Goal: Information Seeking & Learning: Learn about a topic

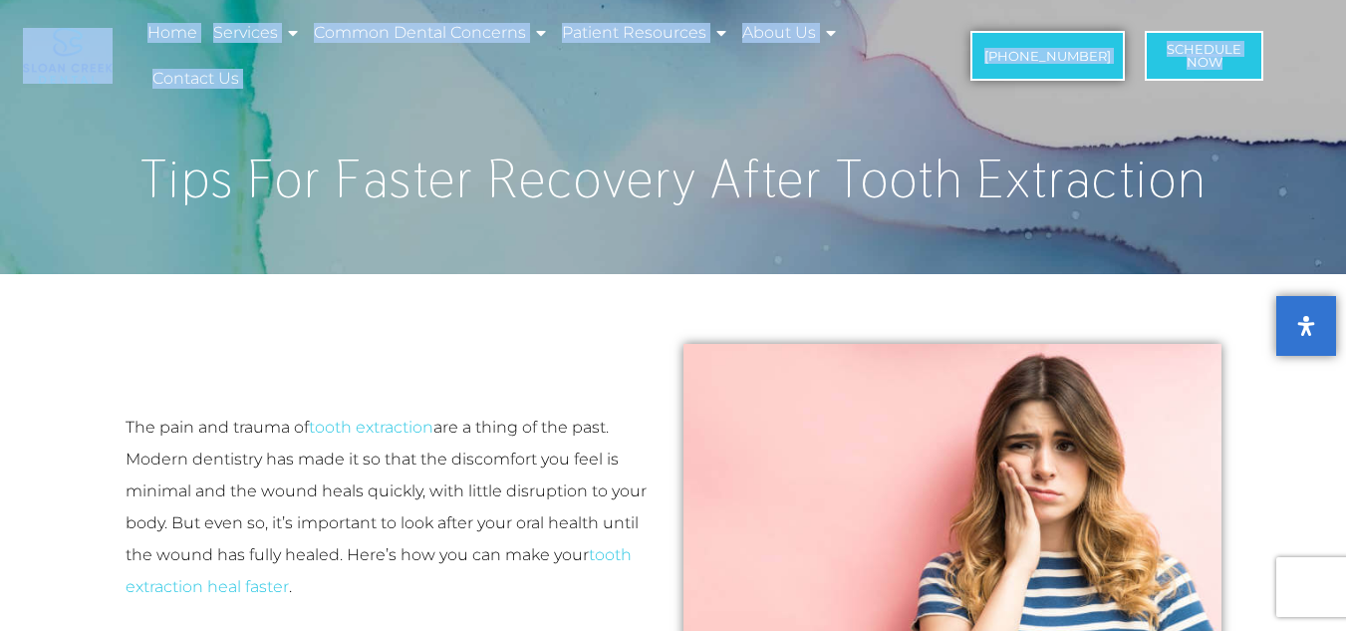
drag, startPoint x: 1323, startPoint y: 55, endPoint x: 1360, endPoint y: 43, distance: 38.7
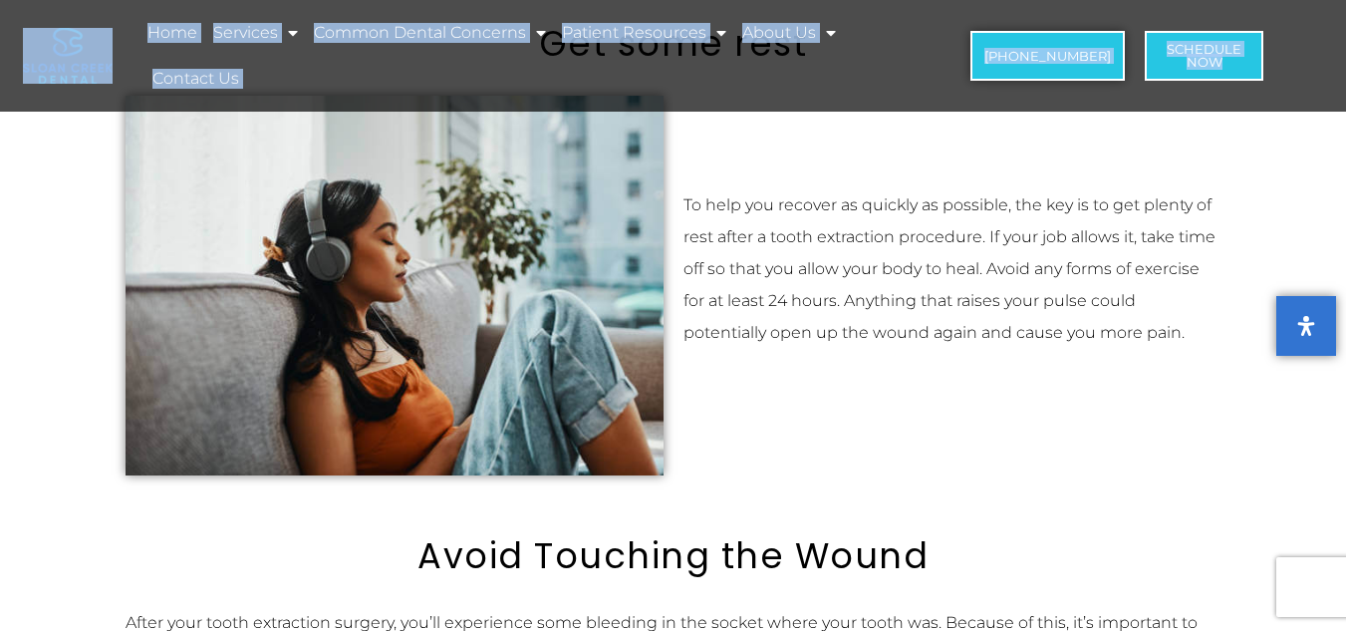
scroll to position [1159, 0]
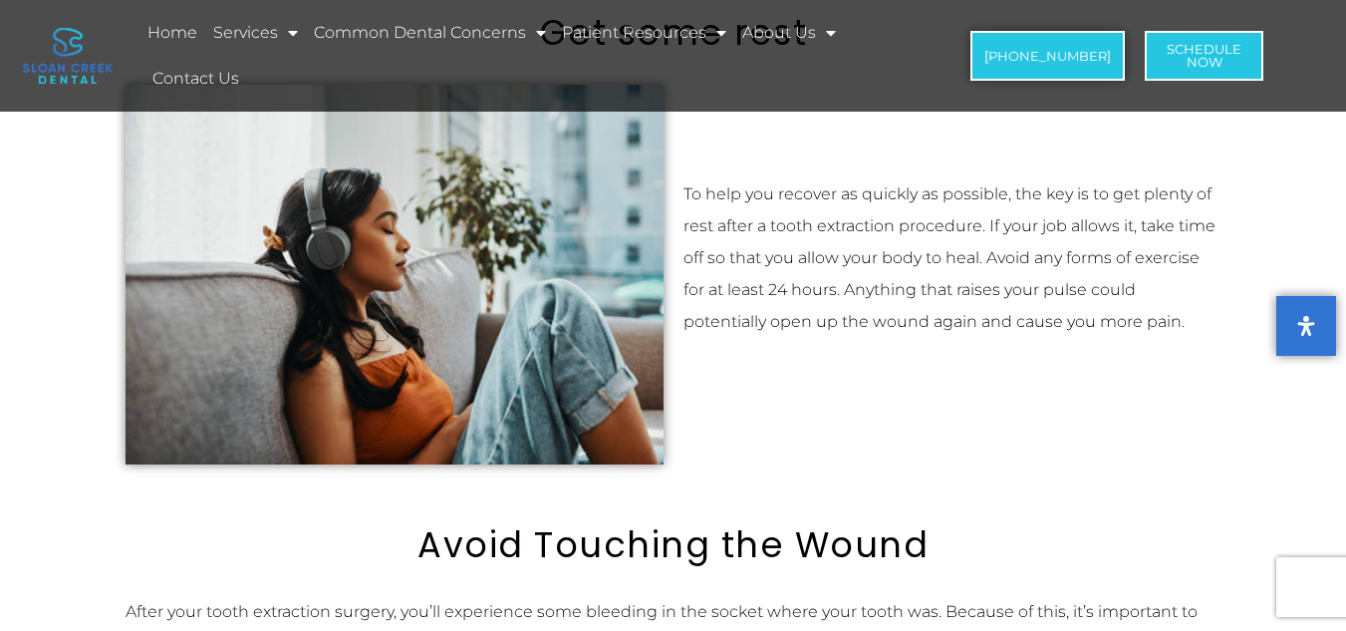
click at [1027, 269] on p "To help you recover as quickly as possible, the key is to get plenty of rest af…" at bounding box center [952, 257] width 538 height 159
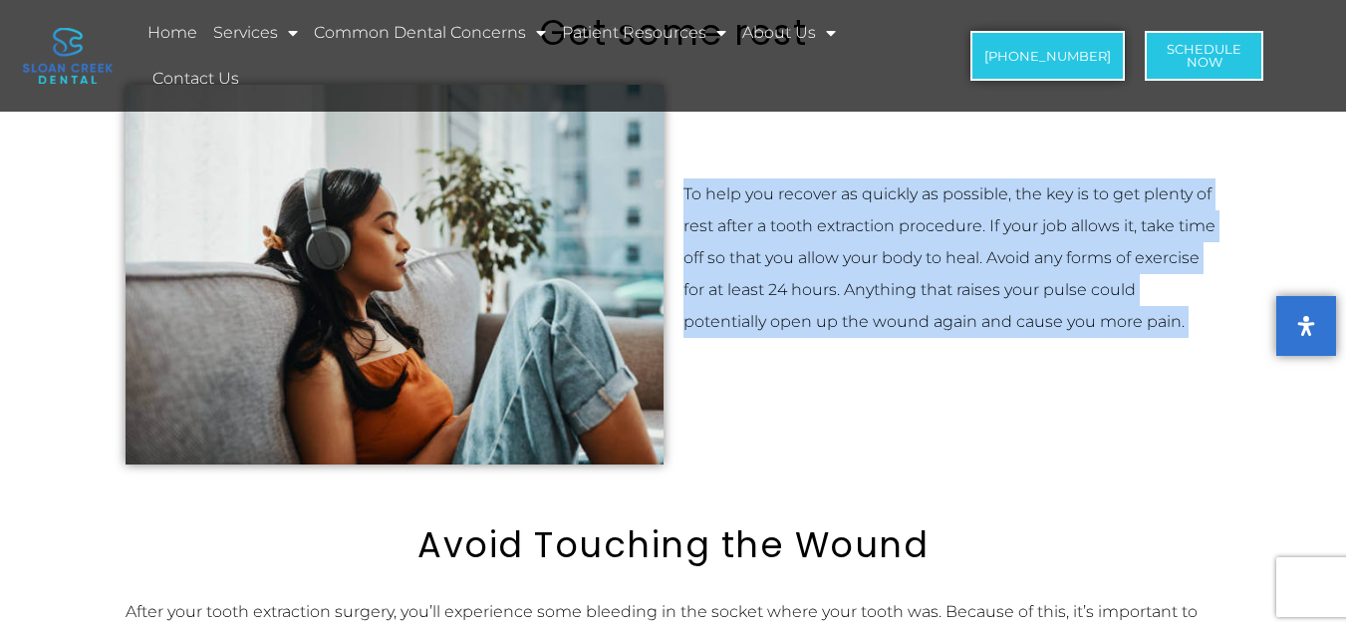
click at [1027, 269] on p "To help you recover as quickly as possible, the key is to get plenty of rest af…" at bounding box center [952, 257] width 538 height 159
copy div "To help you recover as quickly as possible, the key is to get plenty of rest af…"
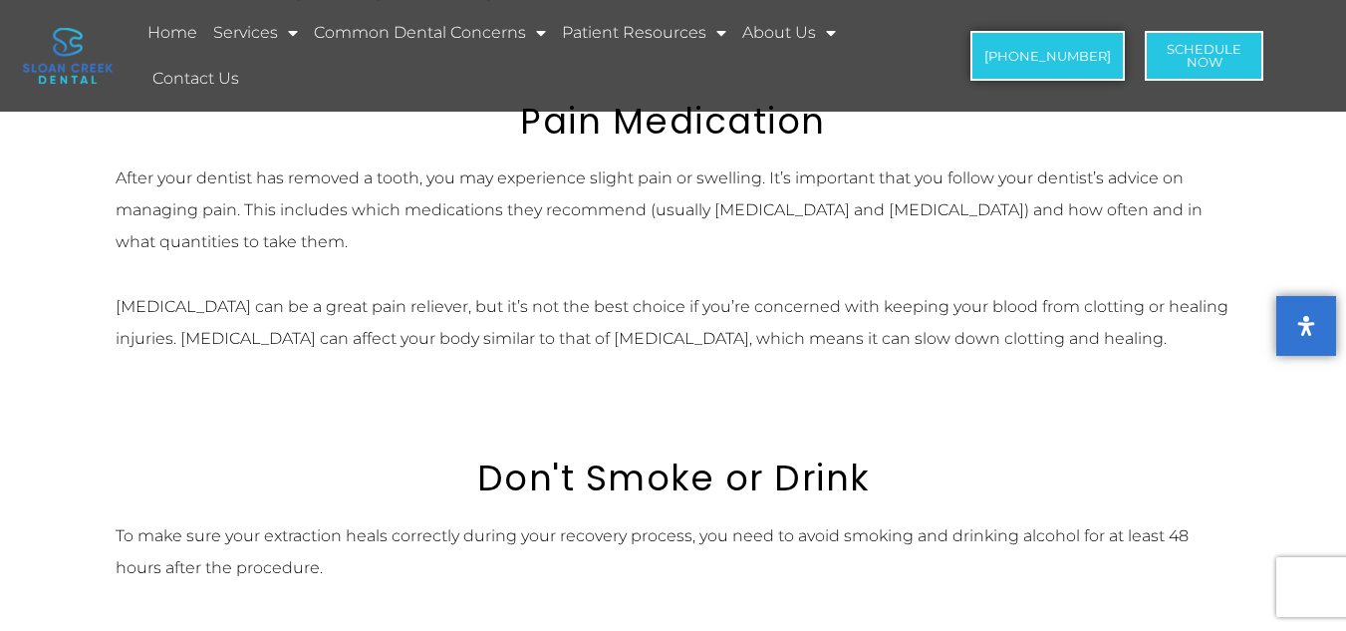
scroll to position [1970, 0]
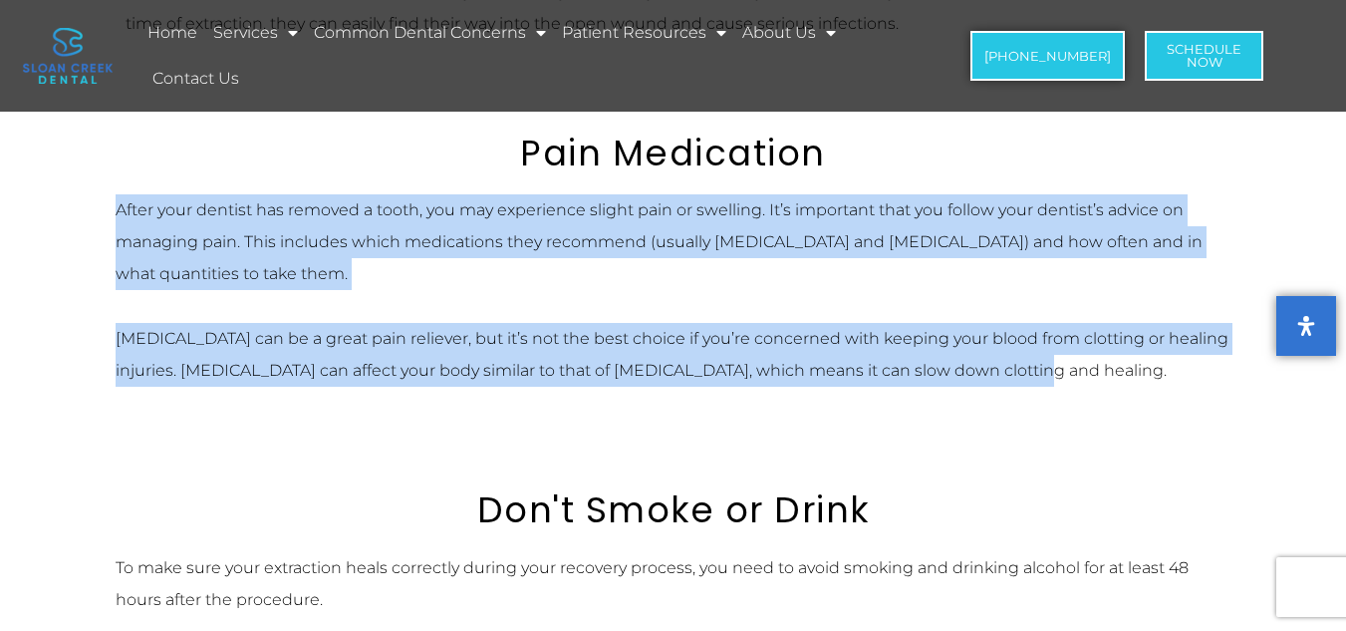
drag, startPoint x: 1067, startPoint y: 382, endPoint x: 114, endPoint y: 215, distance: 967.7
copy div "After your dentist has removed a tooth, you may experience slight pain or swell…"
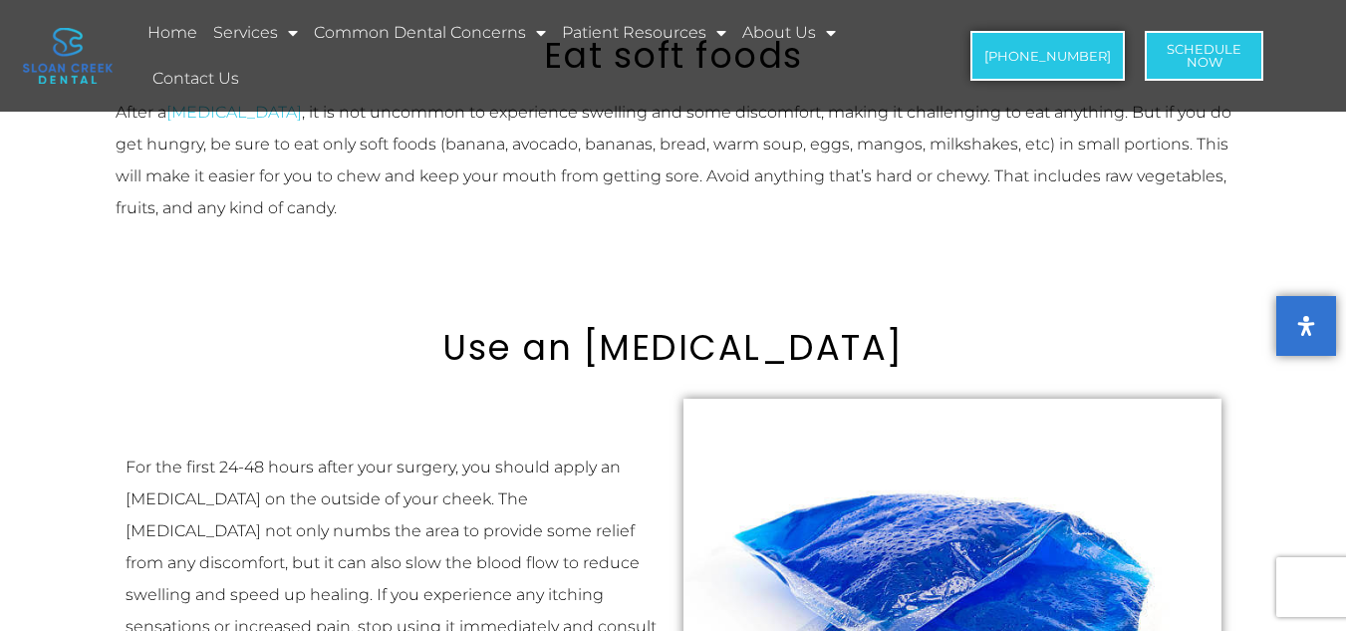
scroll to position [2966, 0]
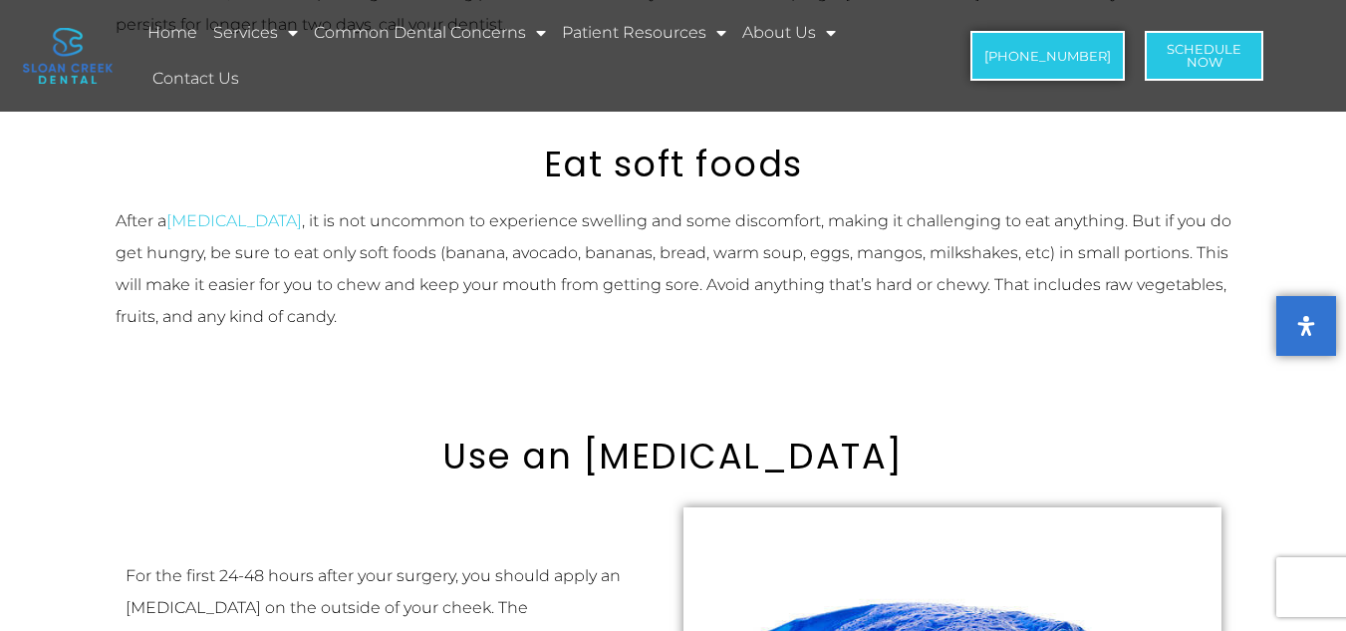
click at [855, 287] on p "After a [MEDICAL_DATA] , it is not uncommon to experience swelling and some dis…" at bounding box center [674, 269] width 1116 height 128
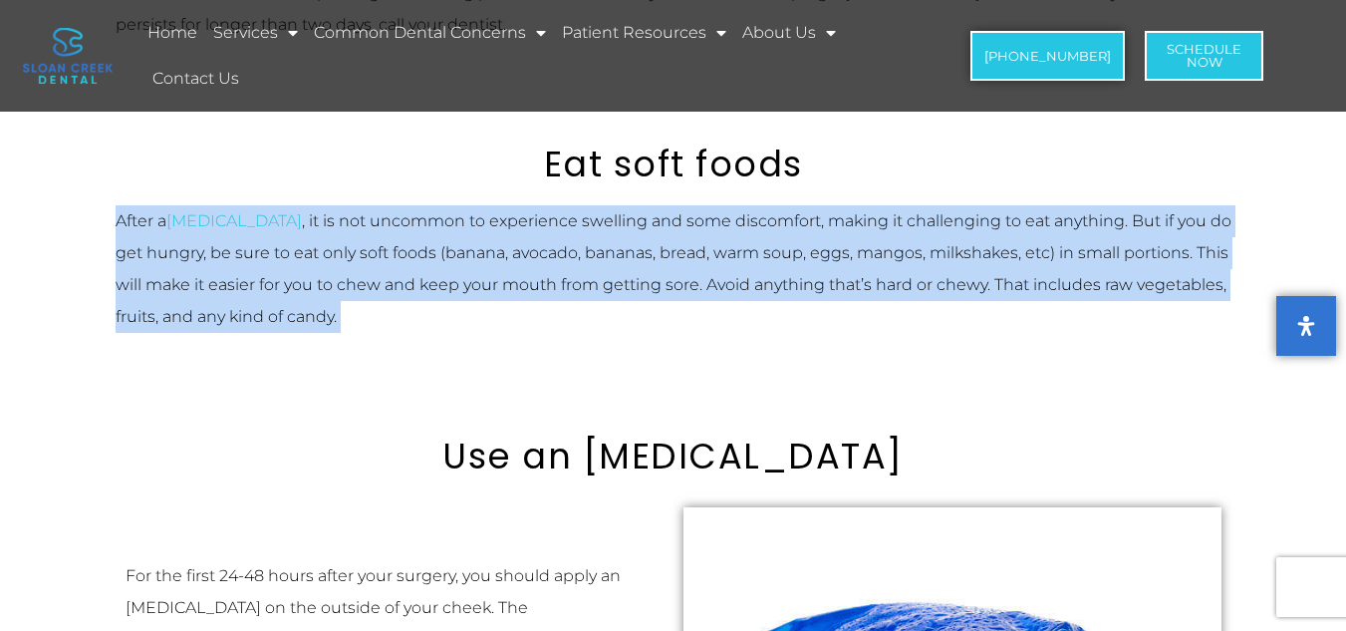
click at [855, 287] on p "After a [MEDICAL_DATA] , it is not uncommon to experience swelling and some dis…" at bounding box center [674, 269] width 1116 height 128
copy div "After a [MEDICAL_DATA] , it is not uncommon to experience swelling and some dis…"
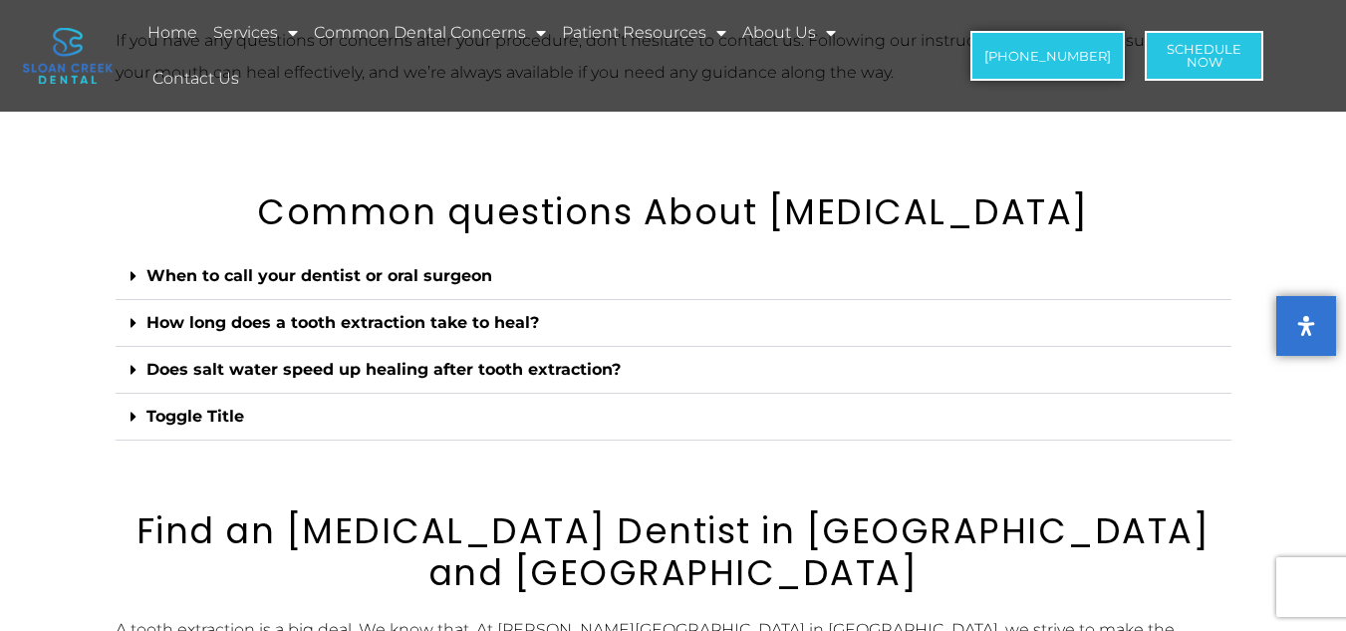
scroll to position [4449, 0]
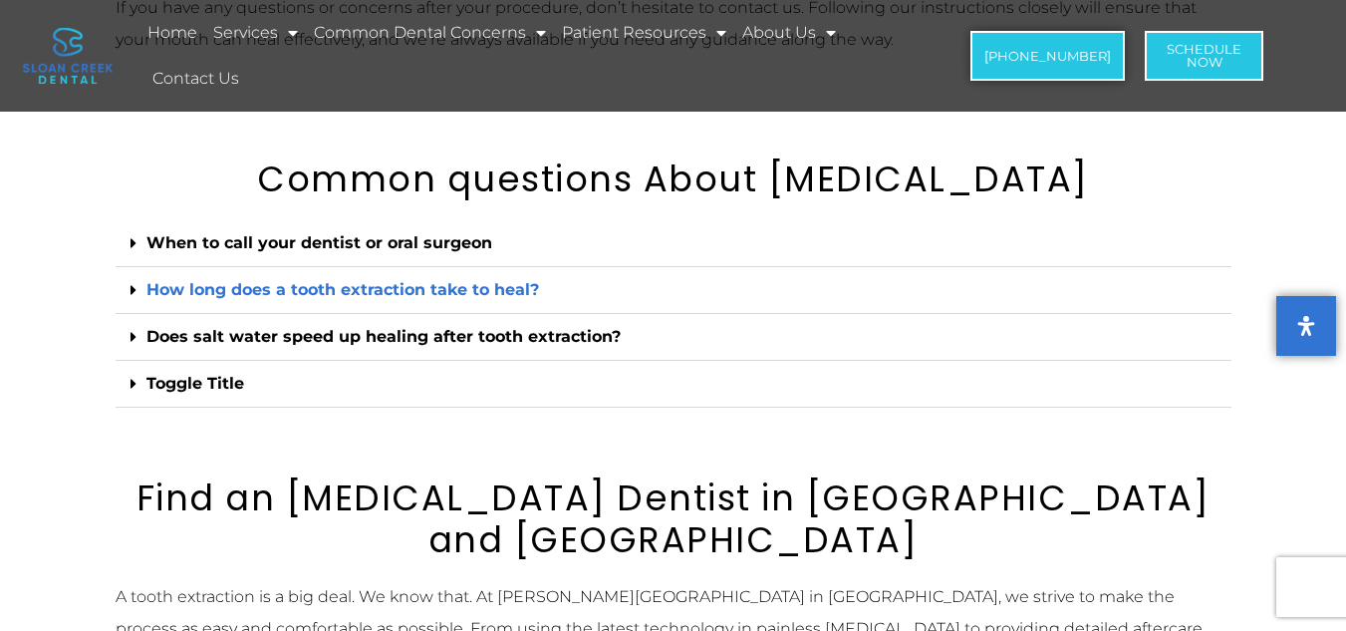
click at [440, 294] on link "How long does a tooth extraction take to heal?" at bounding box center [342, 289] width 392 height 19
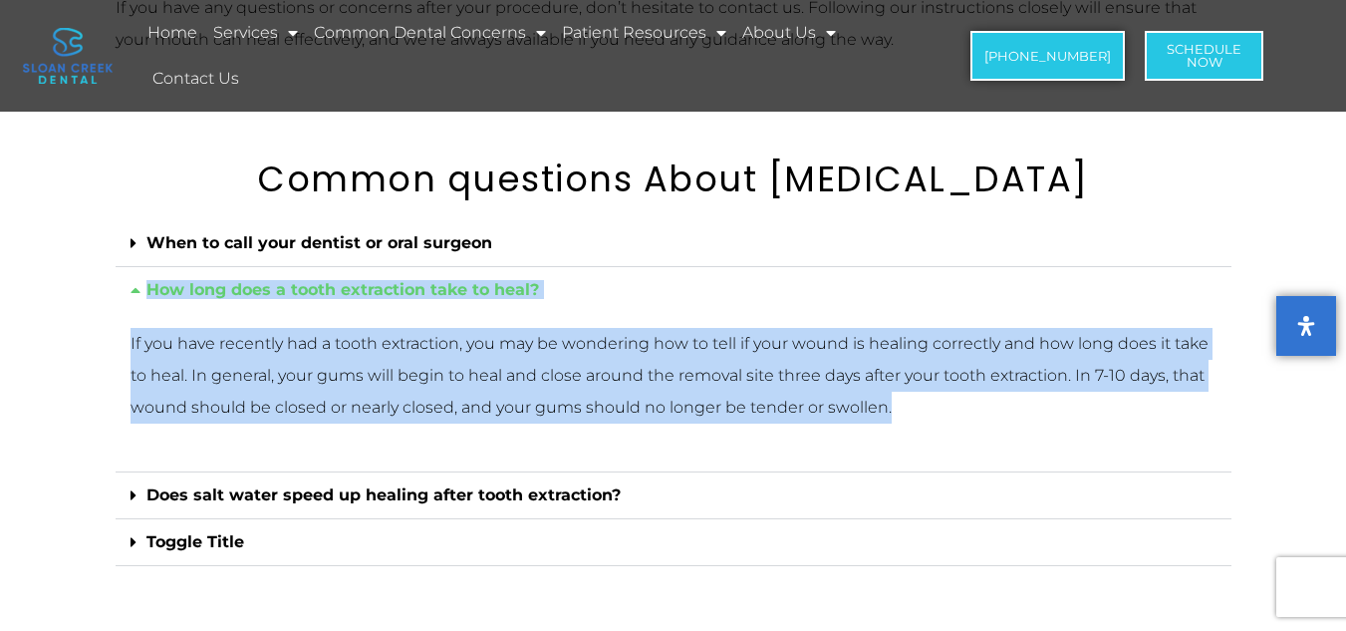
drag, startPoint x: 954, startPoint y: 406, endPoint x: 148, endPoint y: 293, distance: 813.9
click at [148, 293] on div "How long does a tooth extraction take to heal? If you have recently had a tooth…" at bounding box center [674, 369] width 1116 height 205
copy div "How long does a tooth extraction take to heal? If you have recently had a tooth…"
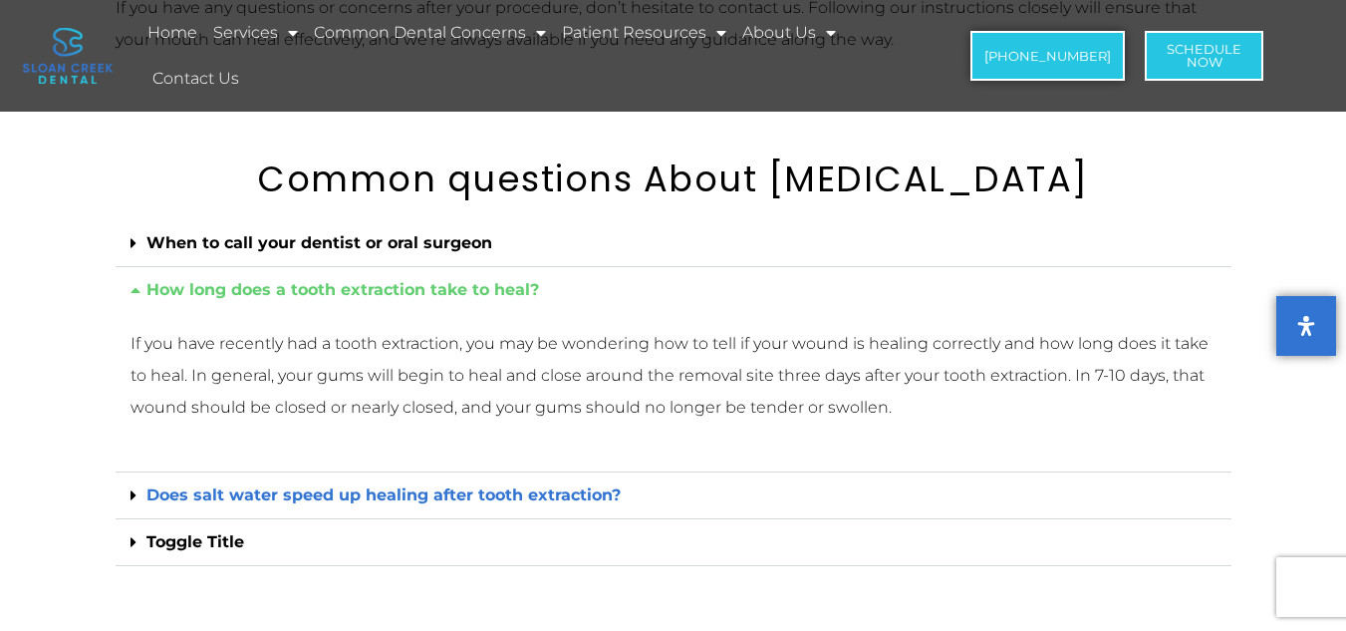
click at [363, 492] on link "Does salt water speed up healing after tooth extraction?" at bounding box center [383, 494] width 474 height 19
